Goal: Navigation & Orientation: Find specific page/section

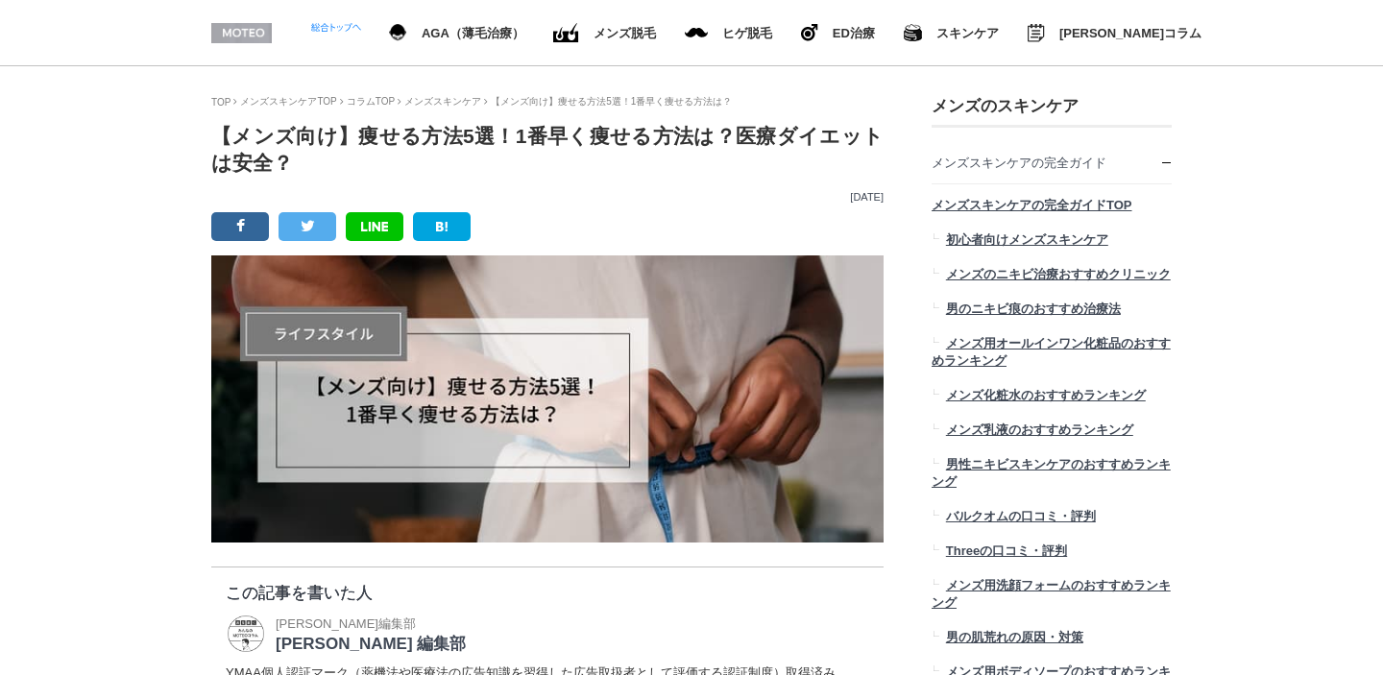
scroll to position [23656, 960]
click at [226, 101] on link "TOP" at bounding box center [220, 102] width 19 height 11
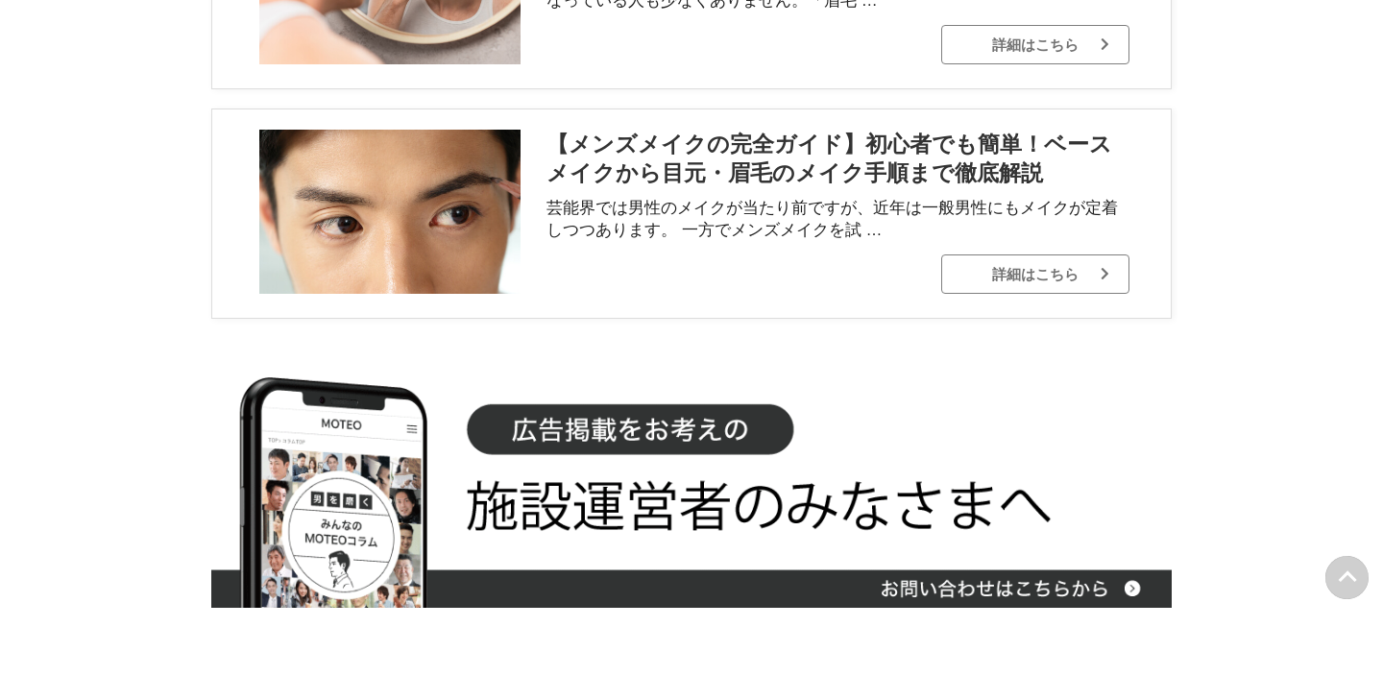
scroll to position [11059, 0]
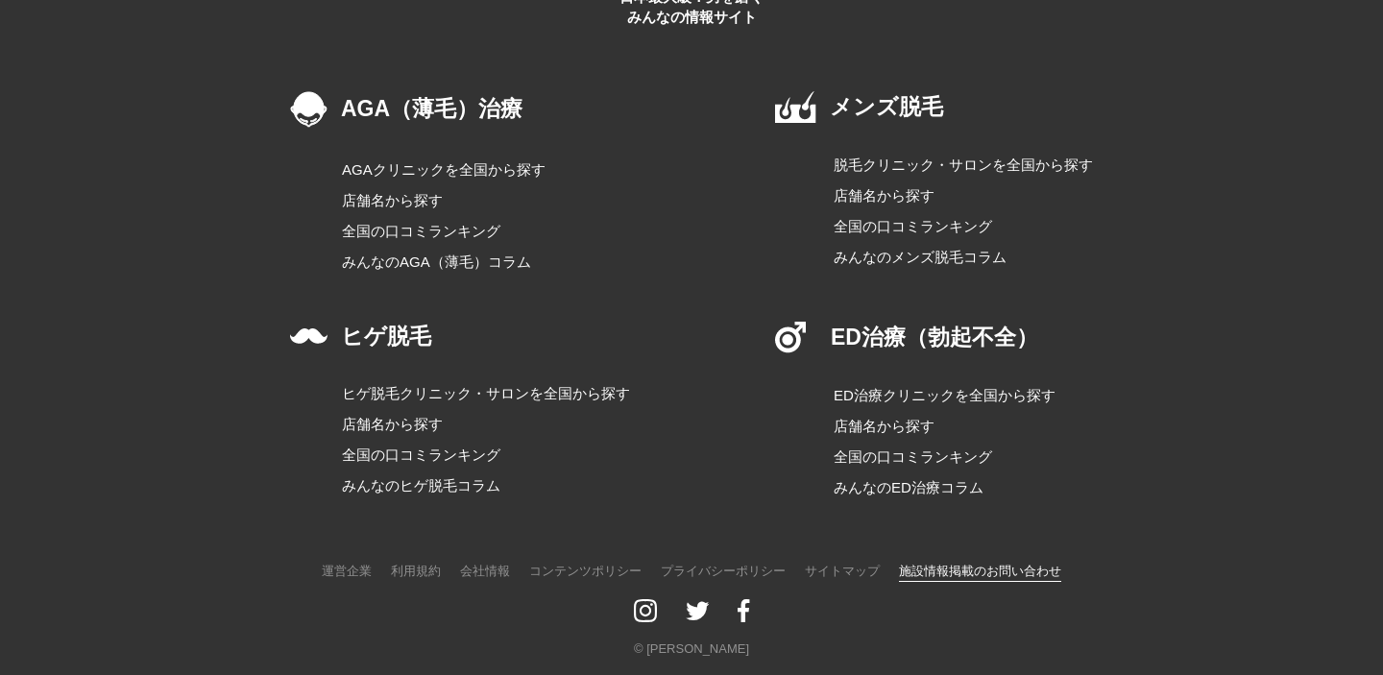
click at [957, 568] on link "施設情報掲載のお問い合わせ" at bounding box center [980, 571] width 162 height 24
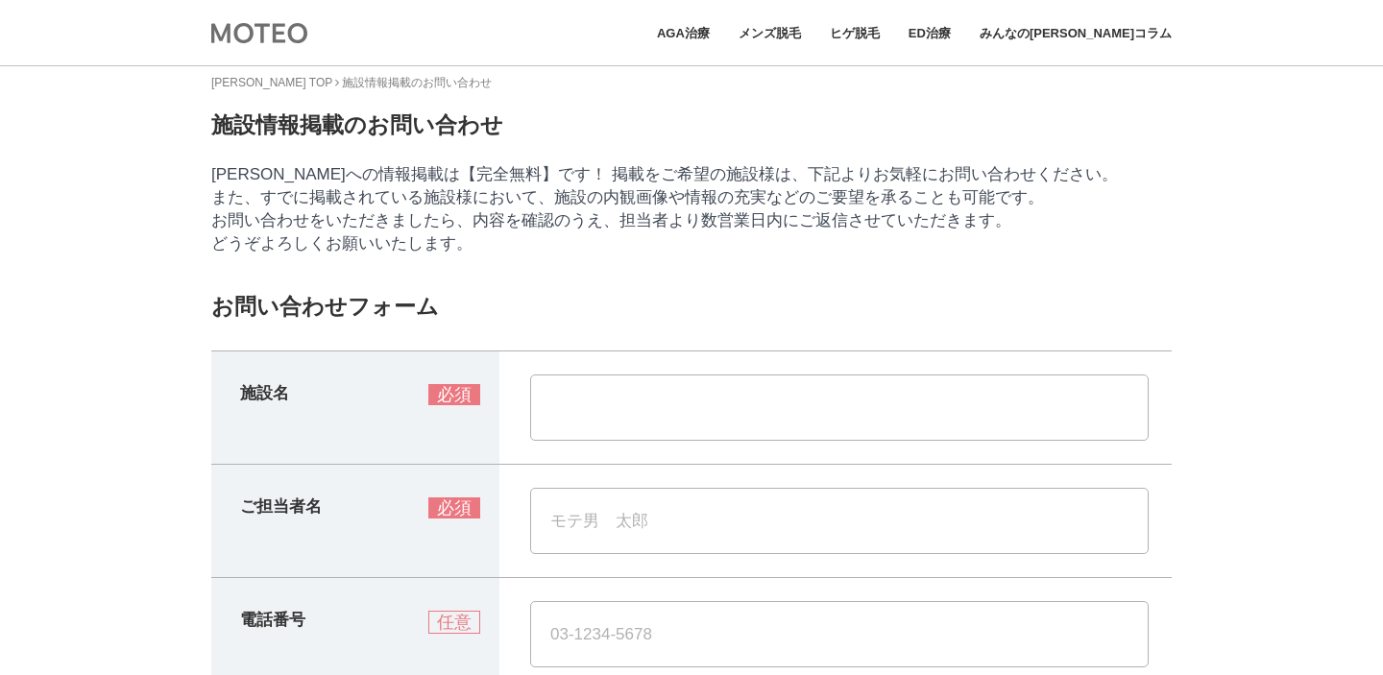
click at [278, 42] on img at bounding box center [259, 33] width 96 height 24
